Goal: Task Accomplishment & Management: Use online tool/utility

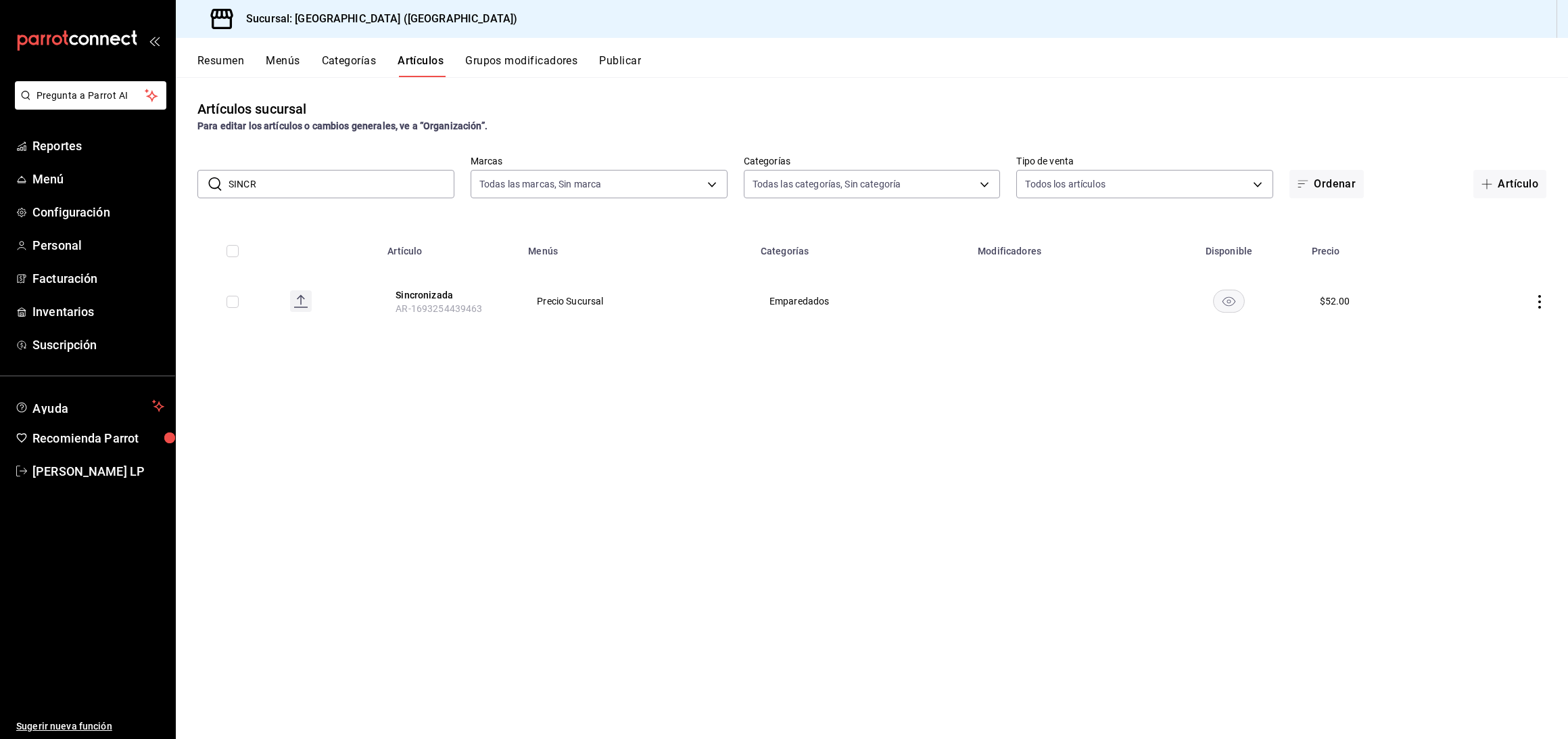
click at [325, 187] on input "SINCR" at bounding box center [341, 183] width 226 height 27
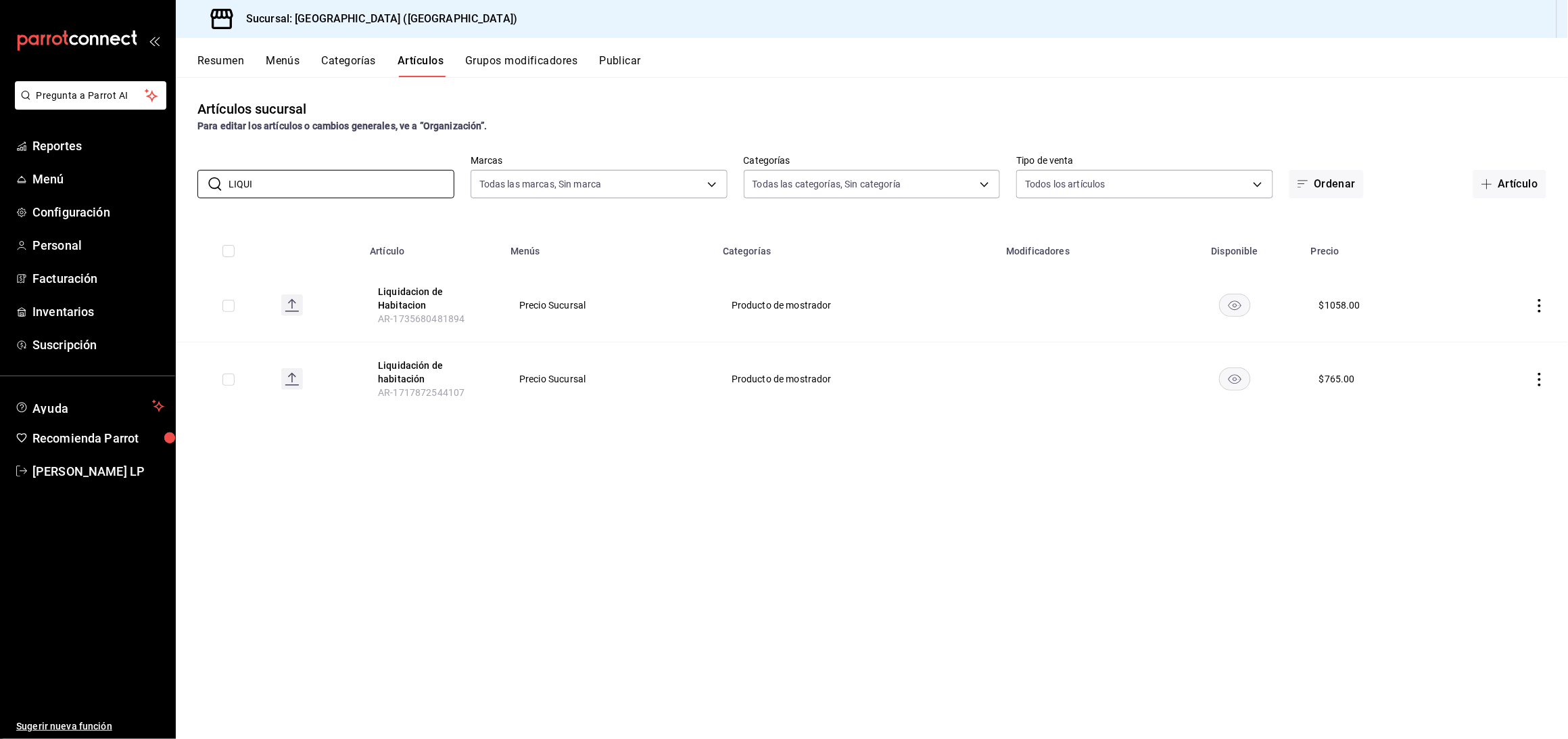
type input "LIQUI"
click at [627, 515] on div "Artículos sucursal Para editar los artículos o cambios generales, ve a “Organiz…" at bounding box center [872, 408] width 1392 height 661
click at [1535, 374] on icon "actions" at bounding box center [1539, 379] width 14 height 14
click at [1484, 406] on span "Editar" at bounding box center [1500, 411] width 35 height 15
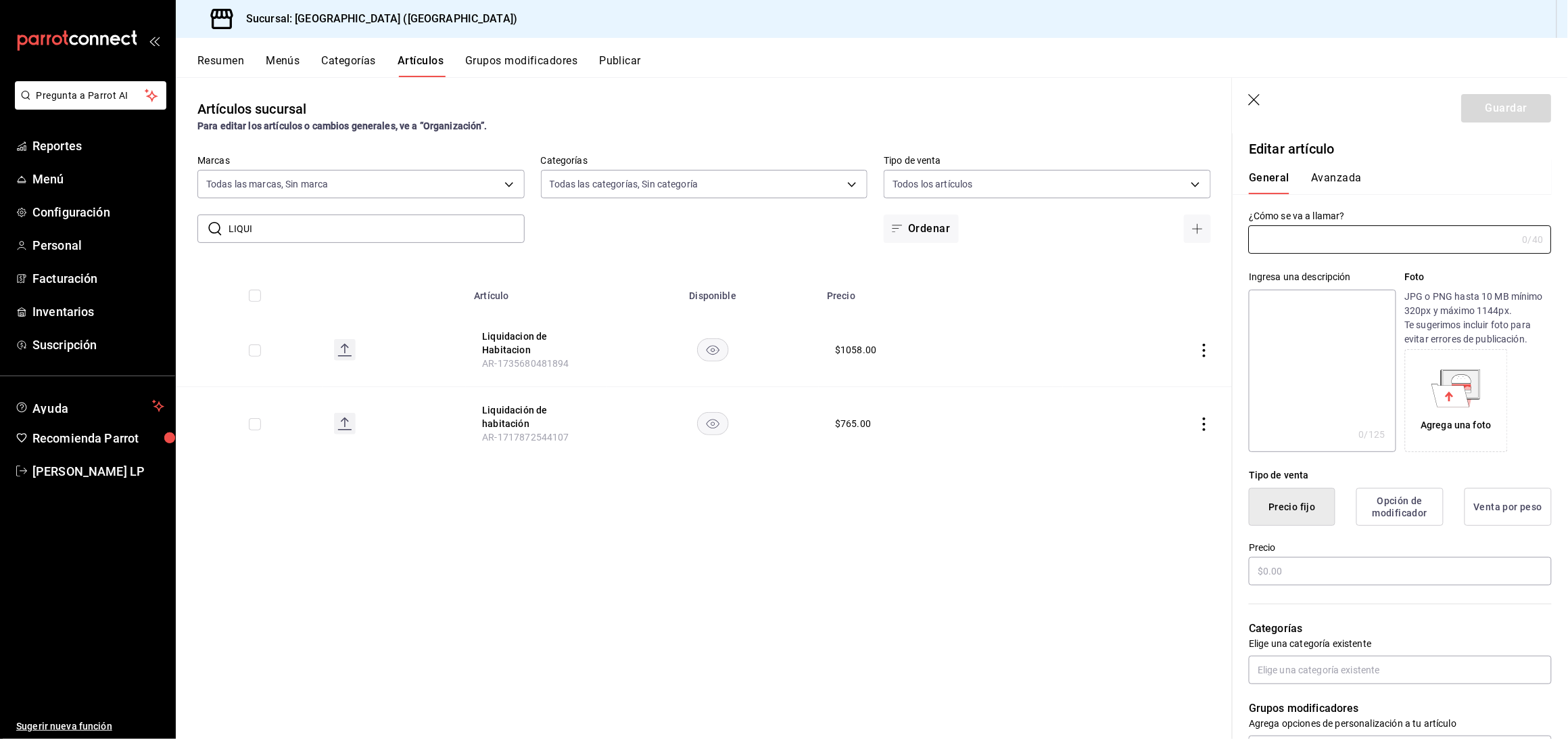
type input "Liquidación de habitación"
type input "AR-1717872544107"
click at [1281, 580] on input "$765.00" at bounding box center [1400, 571] width 303 height 28
type input "$7.00"
type input "$1224.00"
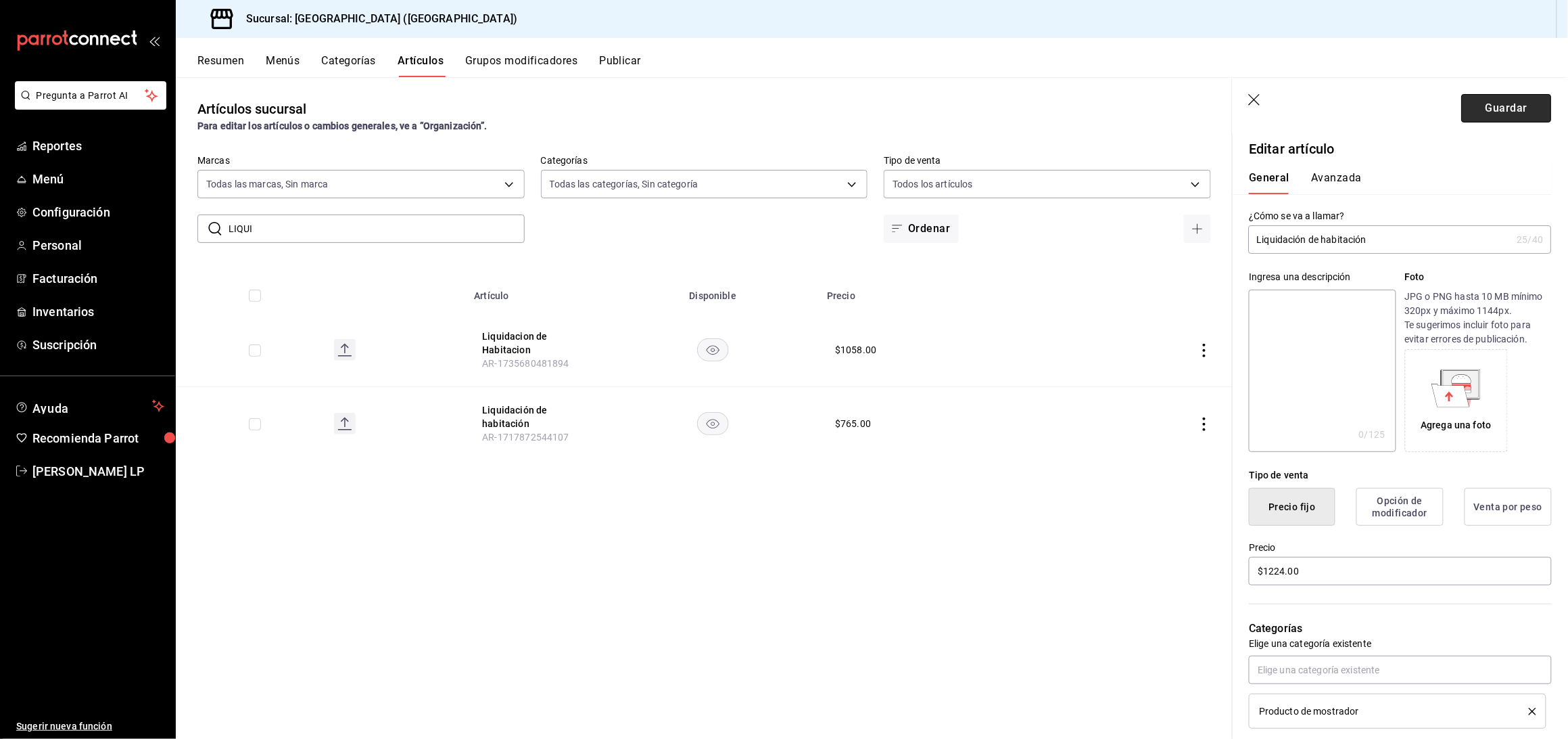
click at [1480, 105] on button "Guardar" at bounding box center [1507, 108] width 90 height 28
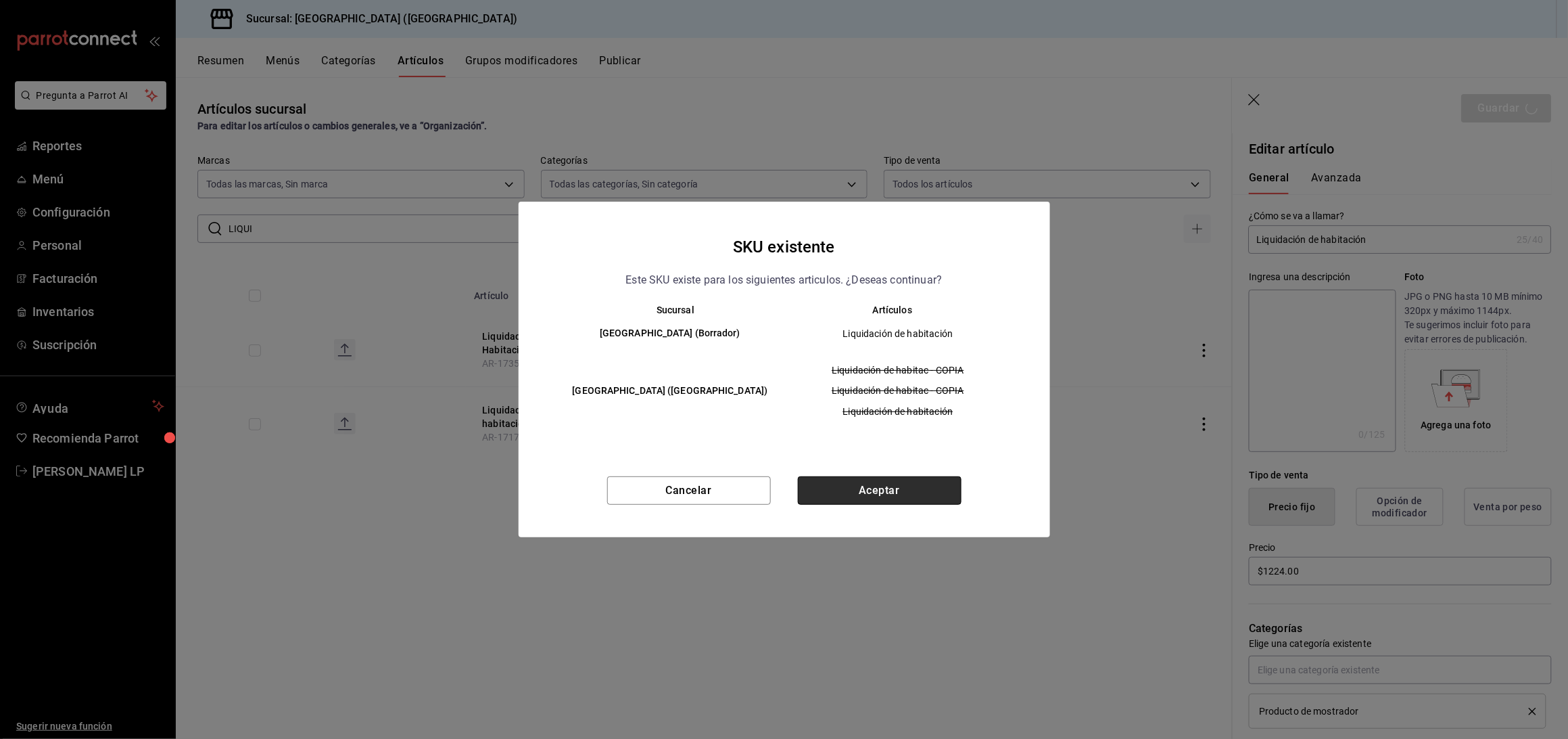
click at [920, 494] on button "Aceptar" at bounding box center [879, 490] width 164 height 28
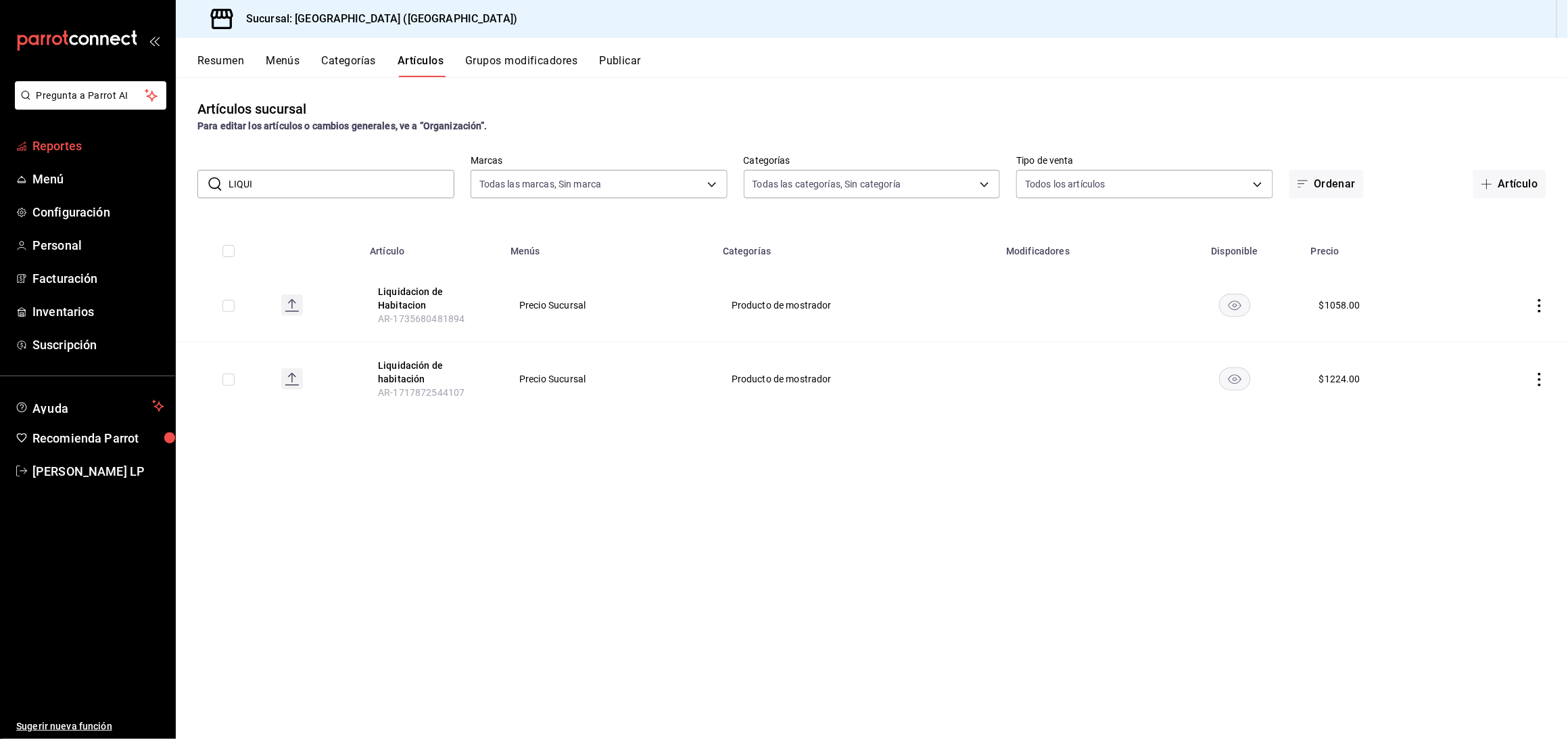
click at [89, 146] on span "Reportes" at bounding box center [98, 146] width 132 height 18
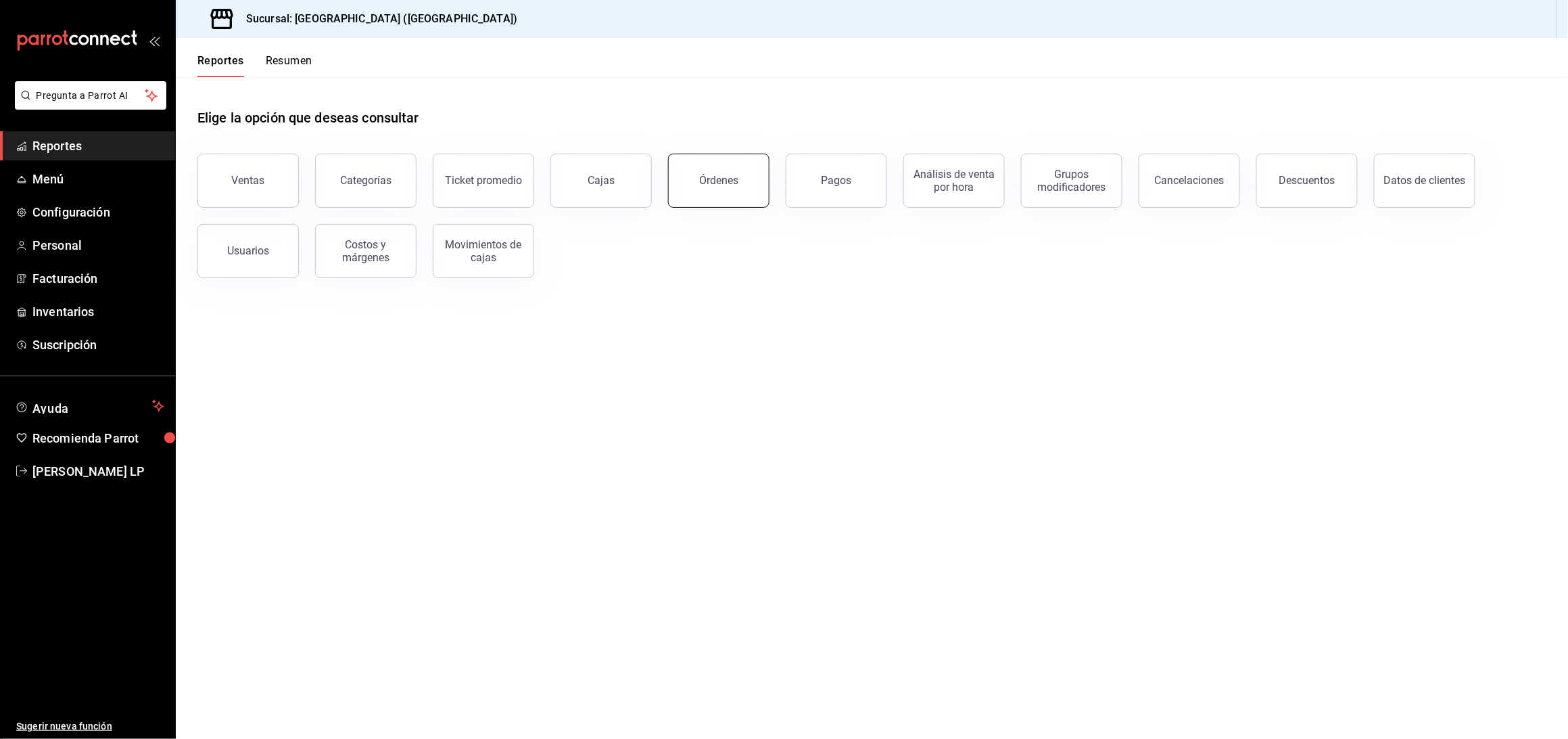
click at [730, 191] on button "Órdenes" at bounding box center [718, 181] width 101 height 54
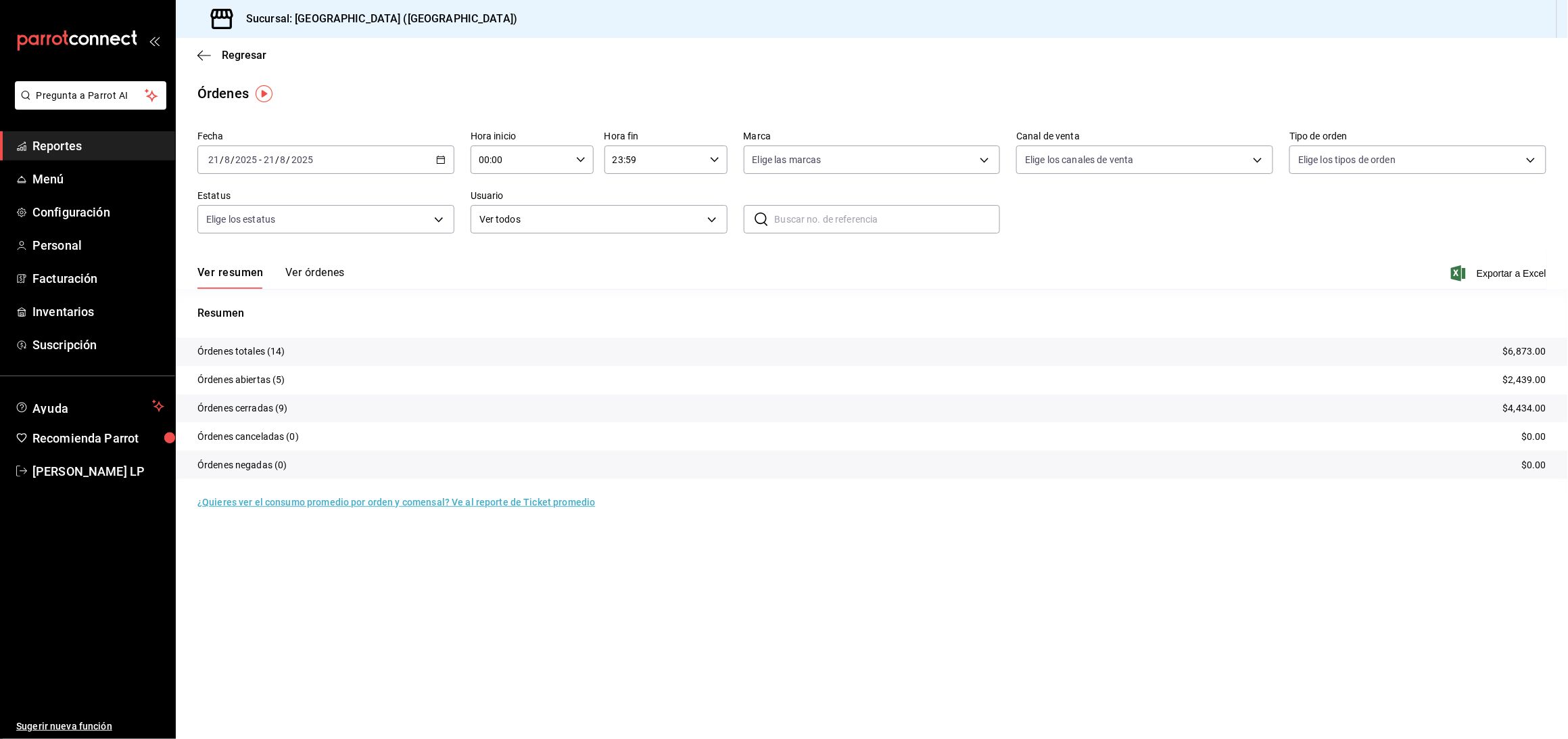
click at [439, 155] on icon "button" at bounding box center [440, 159] width 9 height 9
click at [257, 355] on span "Rango de fechas" at bounding box center [261, 353] width 105 height 15
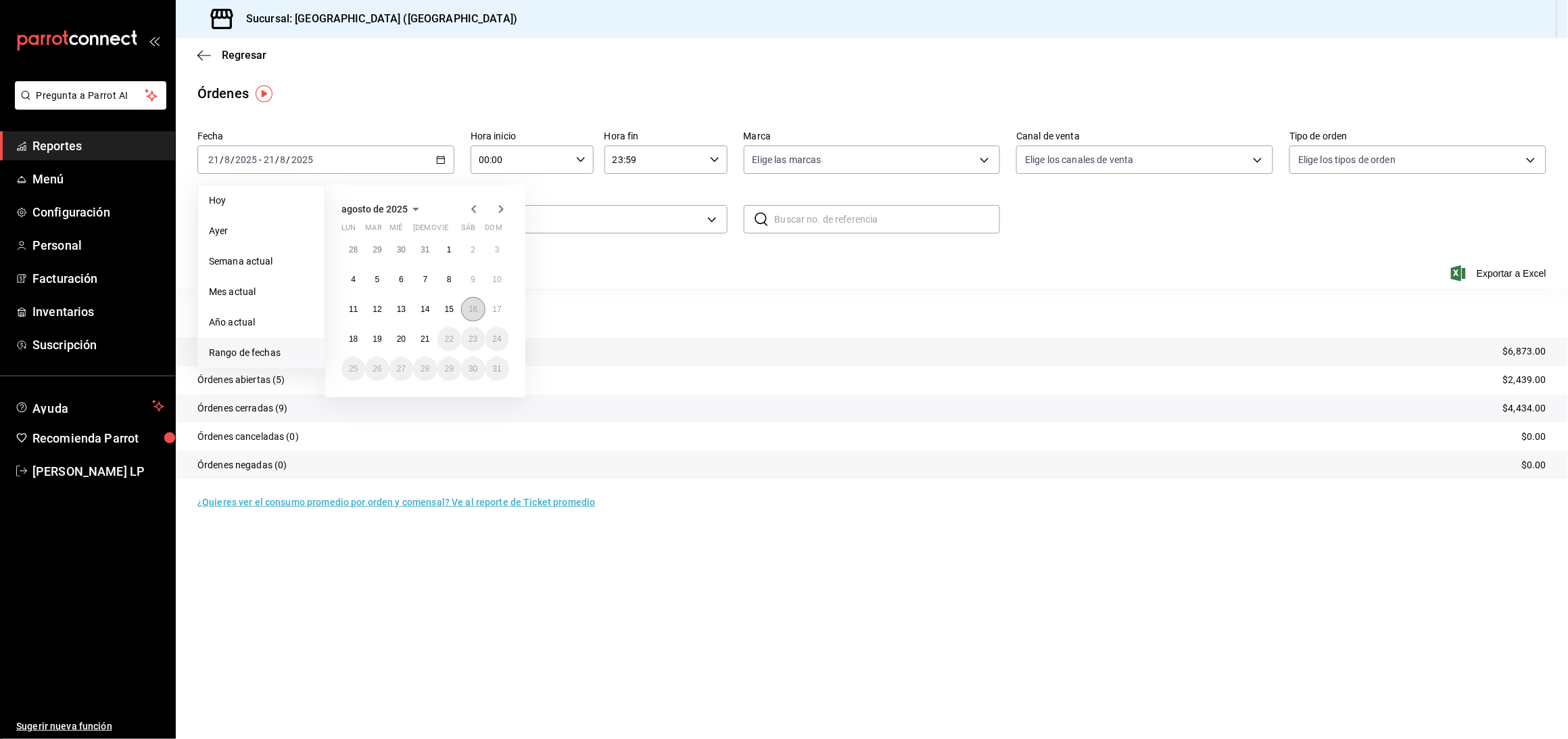
click at [476, 301] on button "16" at bounding box center [473, 309] width 24 height 24
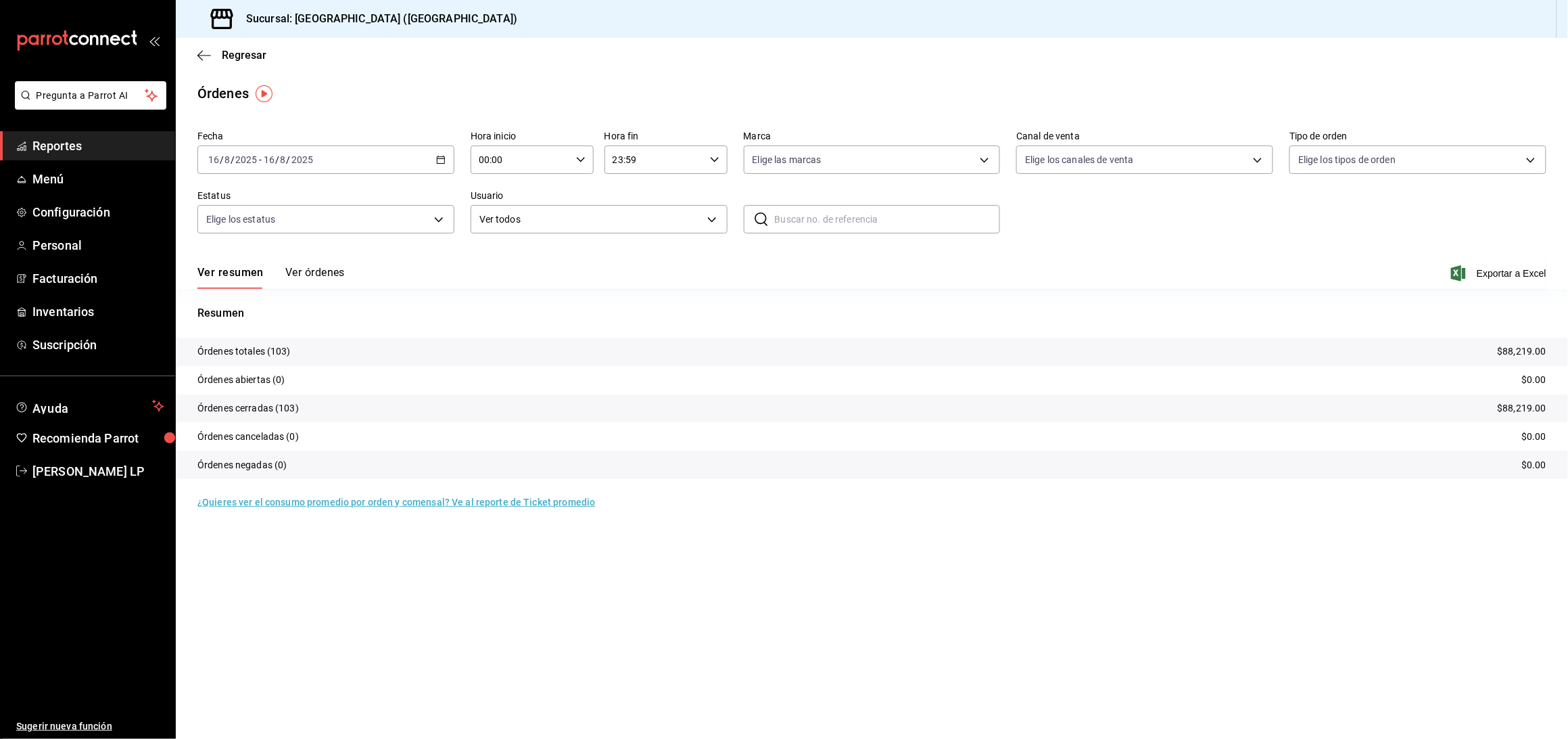
click at [337, 280] on button "Ver órdenes" at bounding box center [315, 277] width 60 height 23
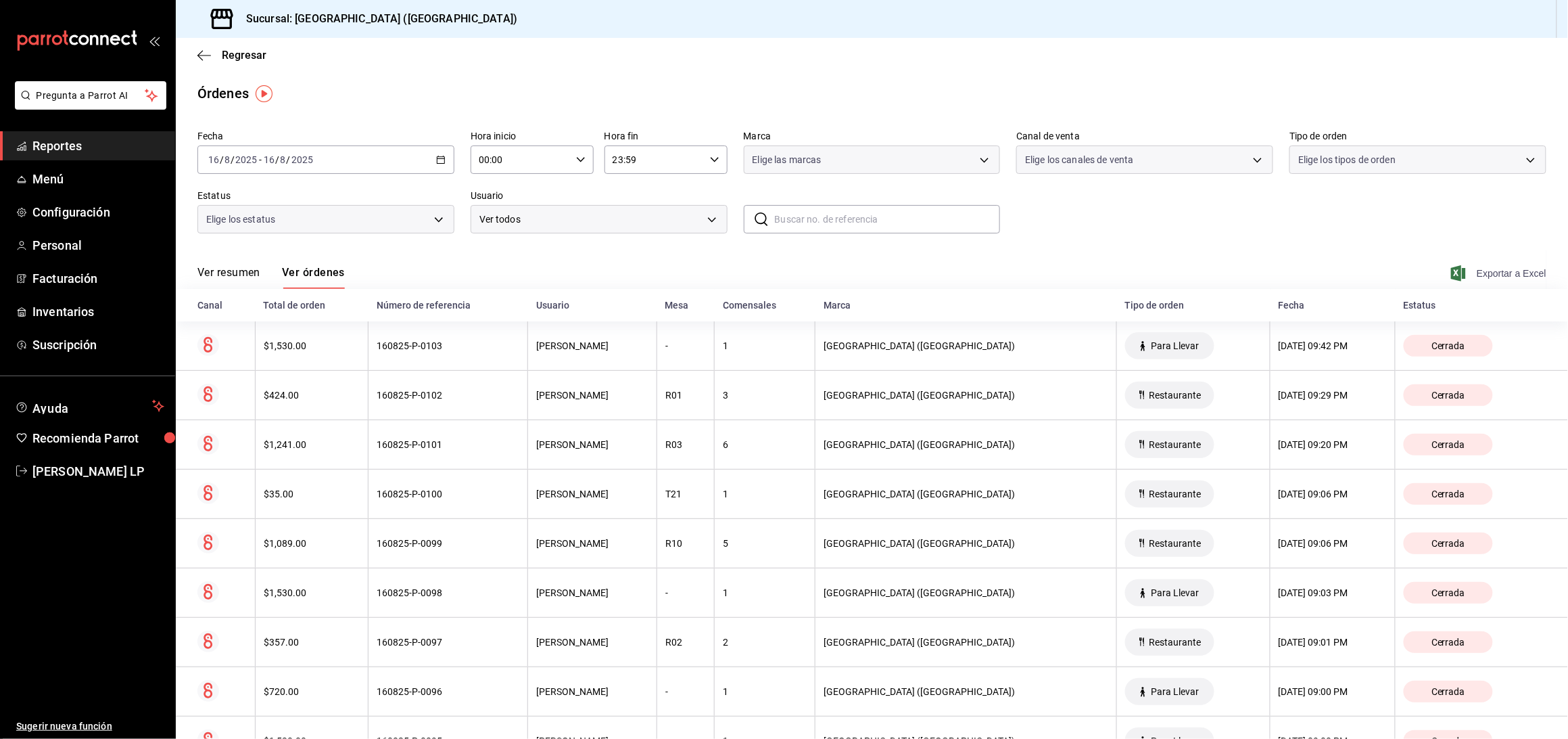
click at [1464, 271] on span "Exportar a Excel" at bounding box center [1500, 273] width 92 height 16
